Goal: Information Seeking & Learning: Learn about a topic

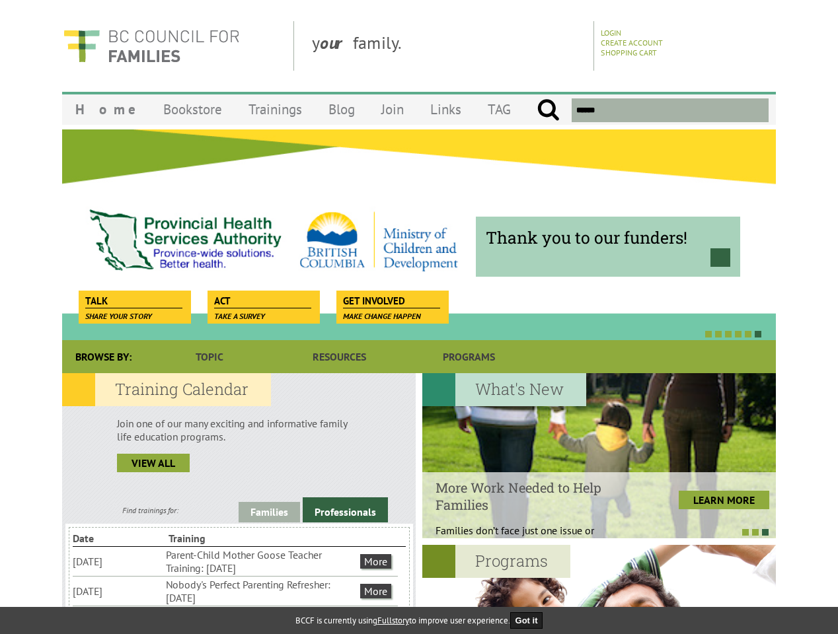
click at [419, 328] on div at bounding box center [405, 333] width 714 height 13
click at [419, 235] on div "Thank you to our funders!" at bounding box center [419, 234] width 714 height 211
click at [404, 334] on div at bounding box center [405, 333] width 714 height 13
click at [269, 512] on link "Families" at bounding box center [269, 512] width 61 height 20
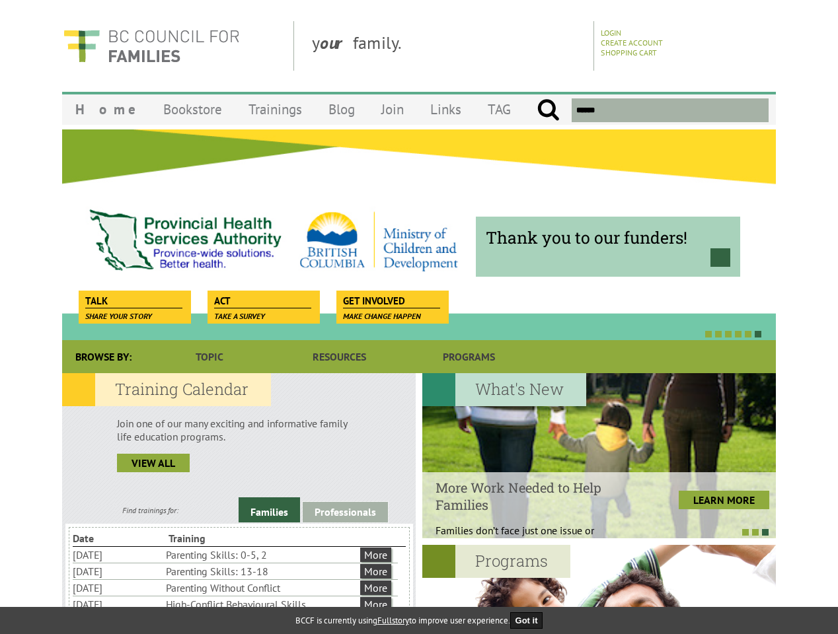
click at [345, 510] on link "Professionals" at bounding box center [345, 512] width 85 height 20
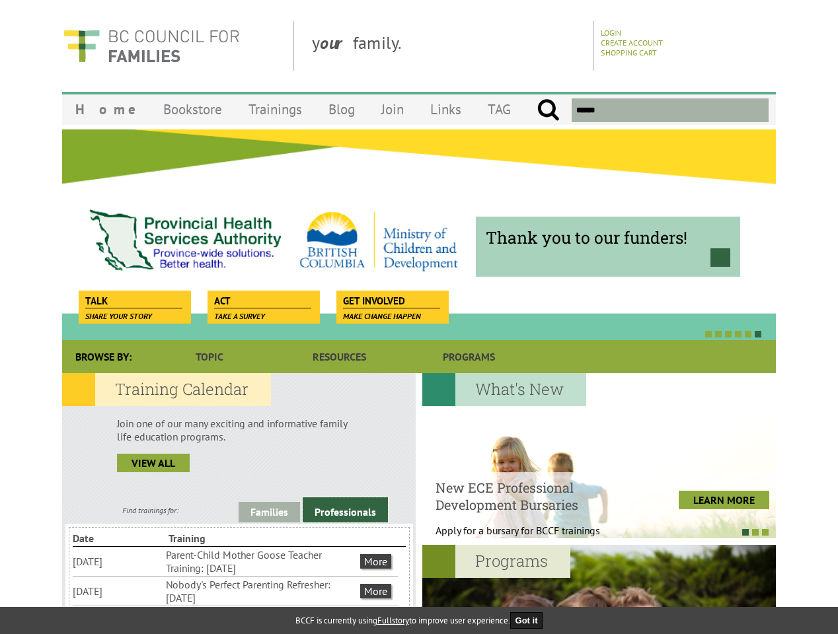
click at [235, 591] on li "Nobody's Perfect Parenting Refresher: [DATE]" at bounding box center [262, 591] width 192 height 29
click at [592, 532] on div at bounding box center [593, 531] width 354 height 13
click at [599, 589] on div at bounding box center [599, 627] width 354 height 165
click at [531, 621] on button "Got it" at bounding box center [526, 621] width 33 height 17
